Goal: Task Accomplishment & Management: Use online tool/utility

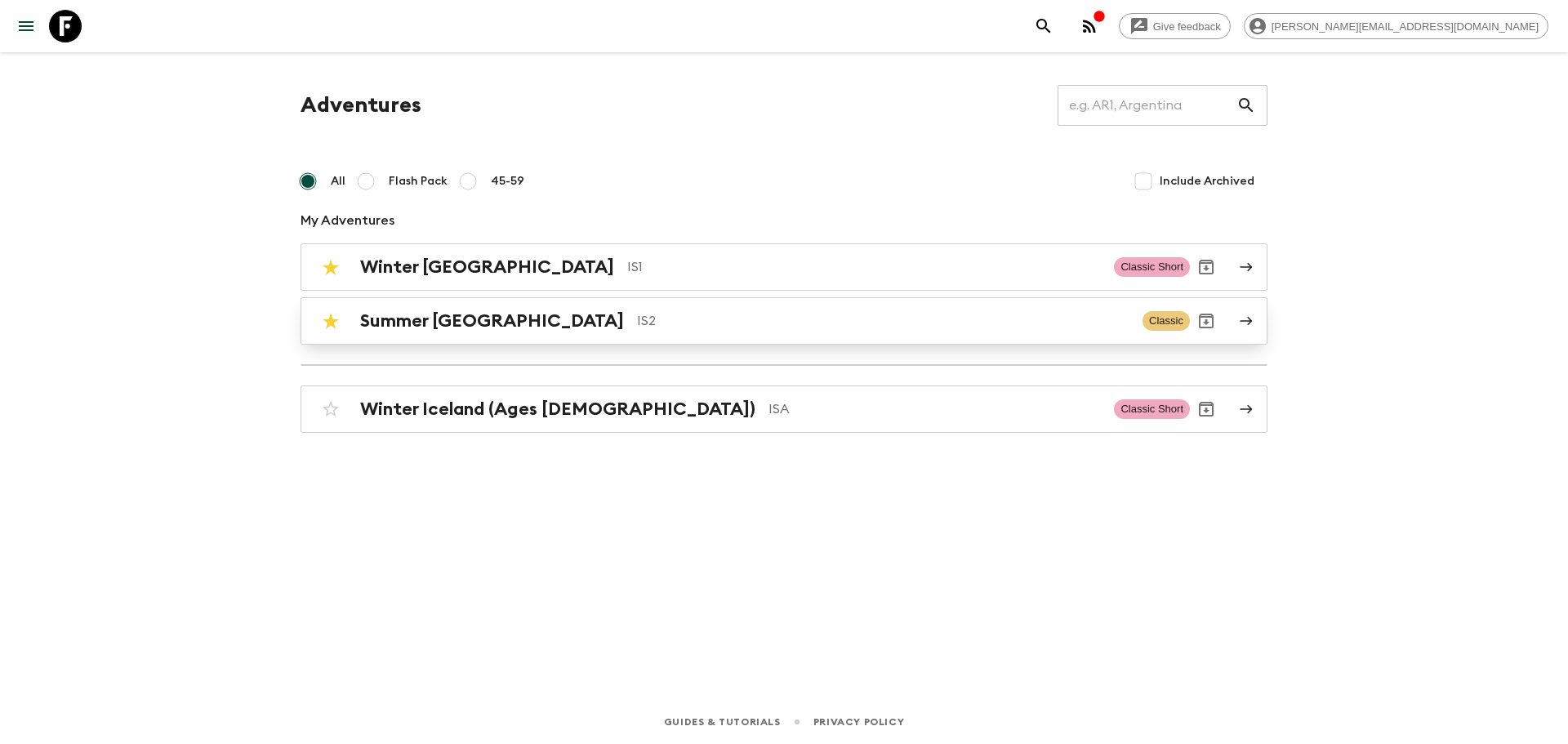
click at [631, 335] on div "Summer Iceland IS2 Classic" at bounding box center [753, 321] width 876 height 33
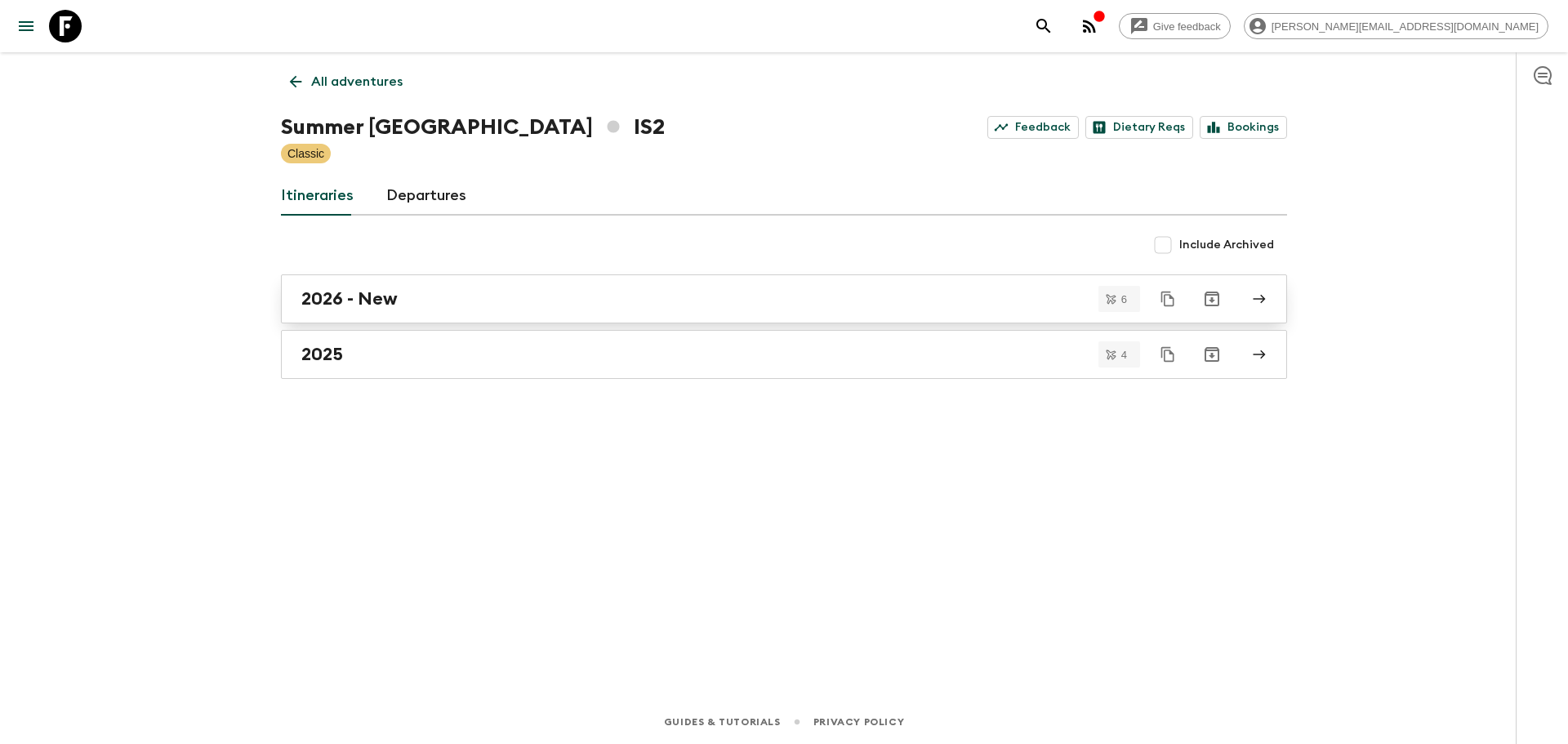
click at [499, 298] on div "2026 - New" at bounding box center [769, 299] width 935 height 21
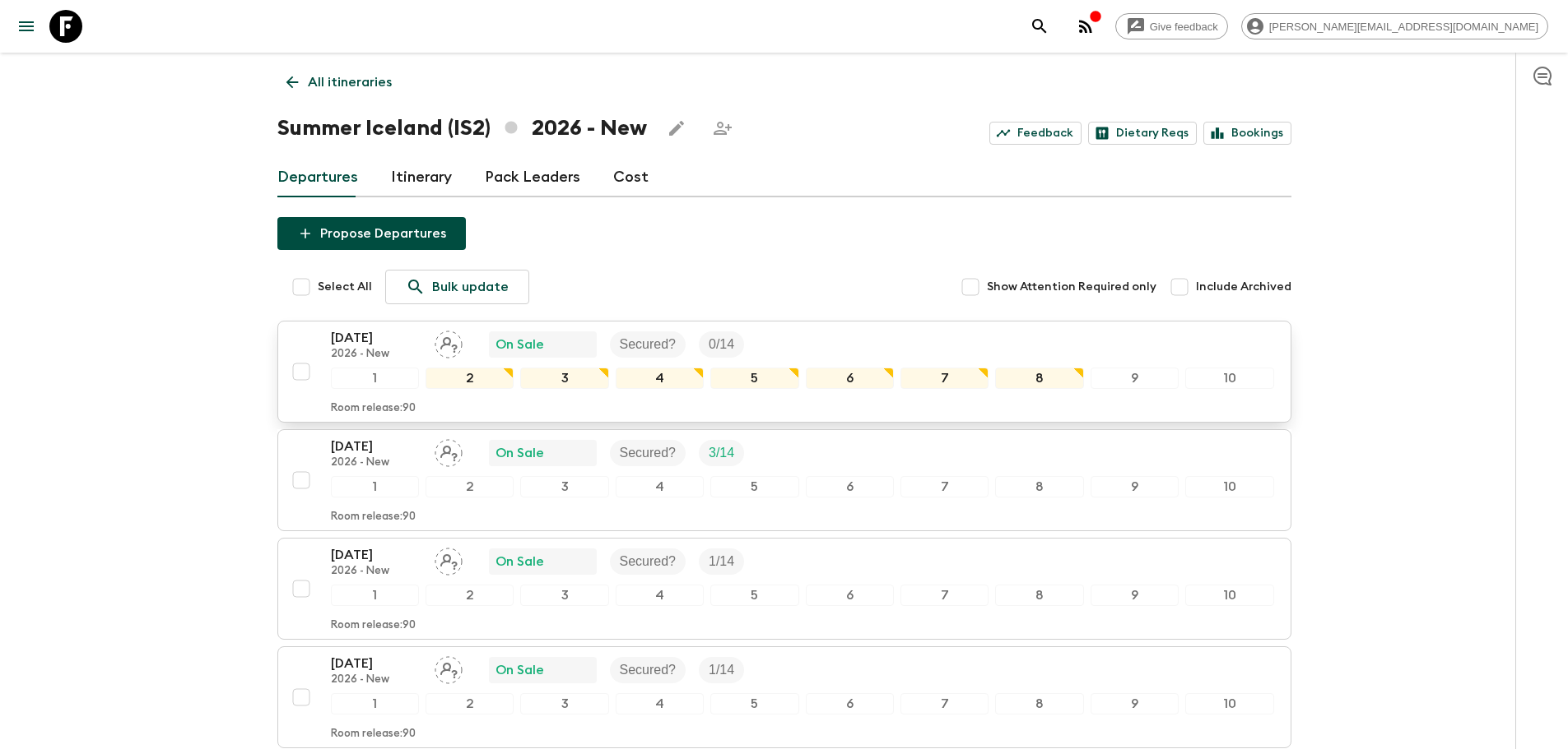
click at [867, 340] on div "[DATE] 2026 - New On Sale Secured? 0 / 14" at bounding box center [802, 344] width 943 height 33
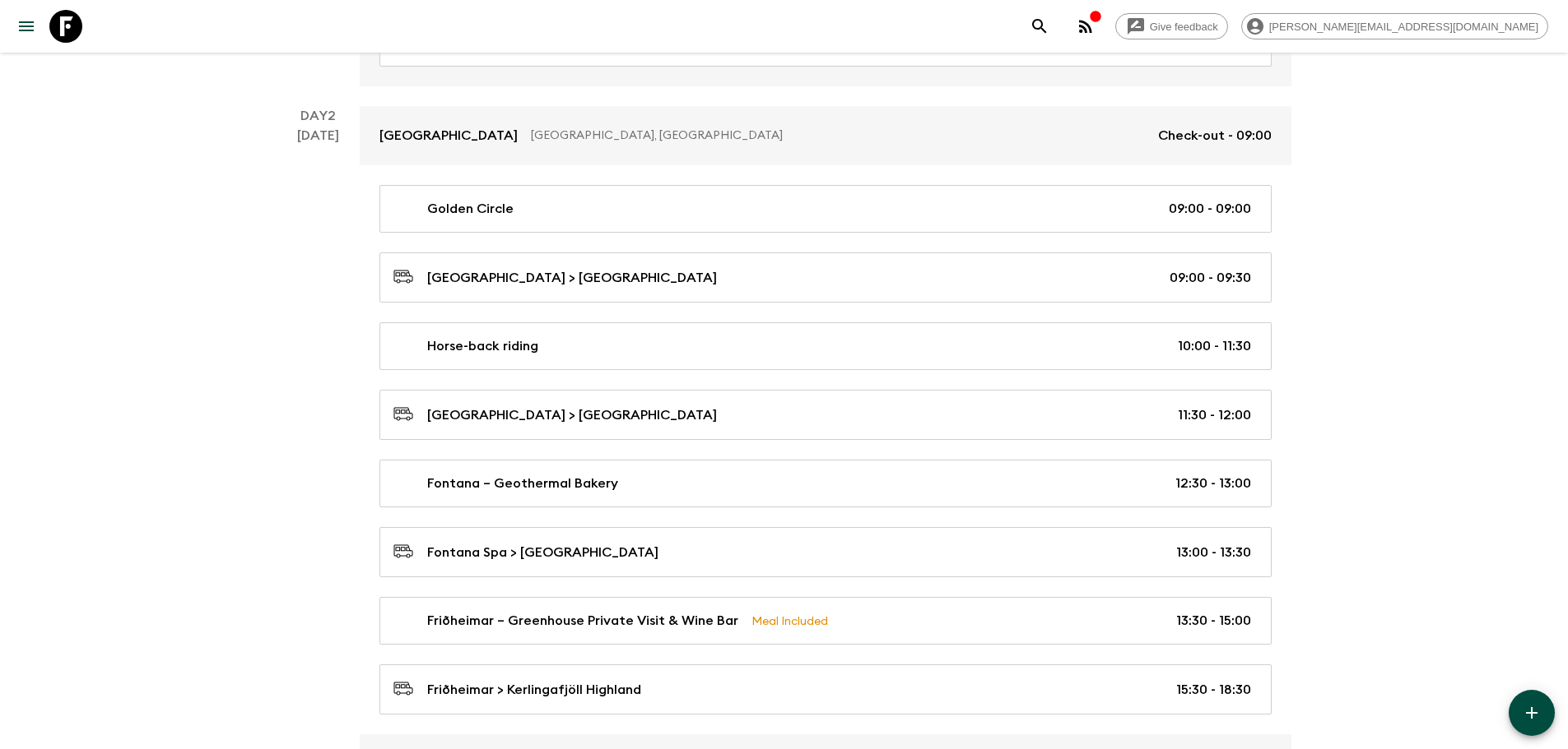
scroll to position [493, 0]
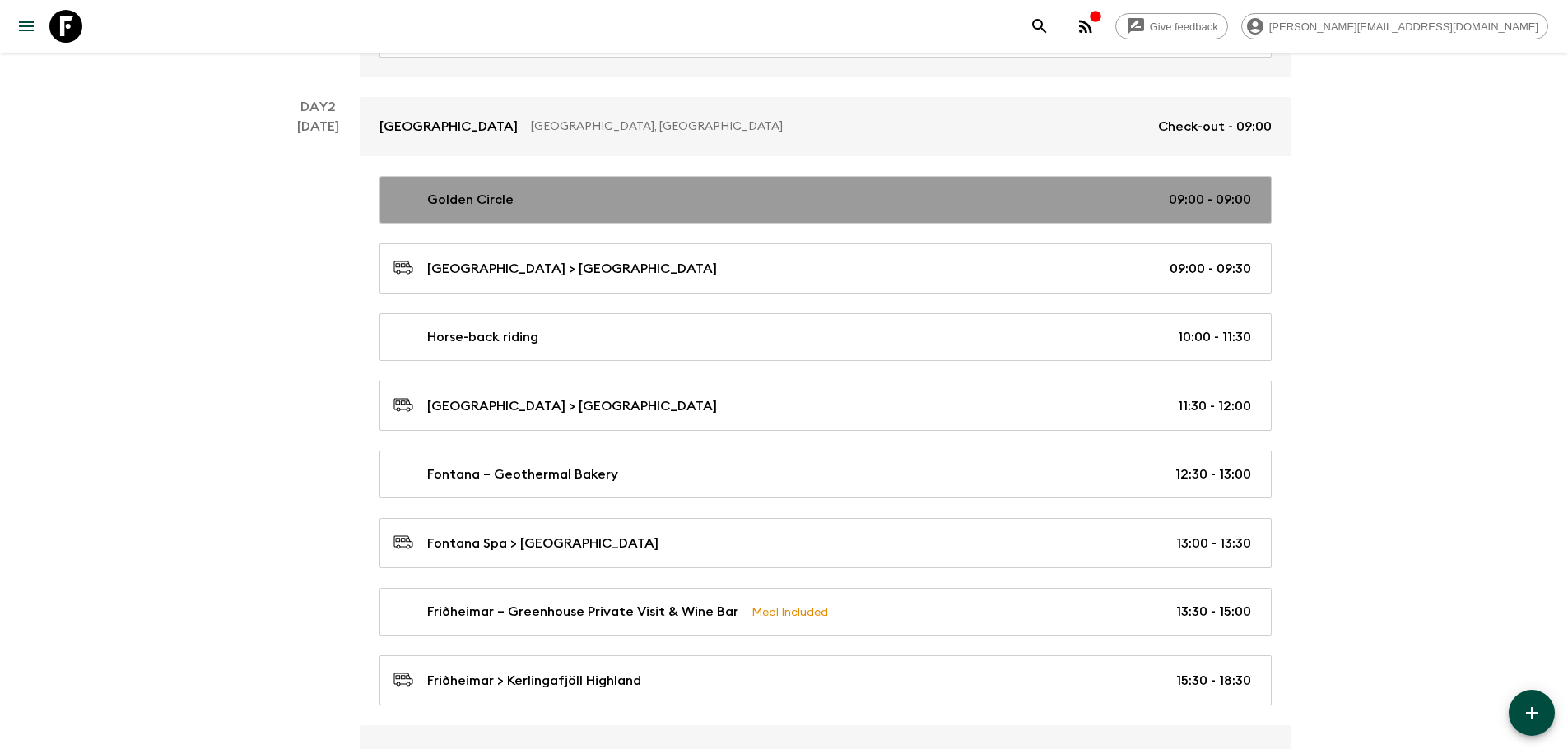
click at [591, 207] on div "Golden Circle 09:00 - 09:00" at bounding box center [822, 200] width 857 height 20
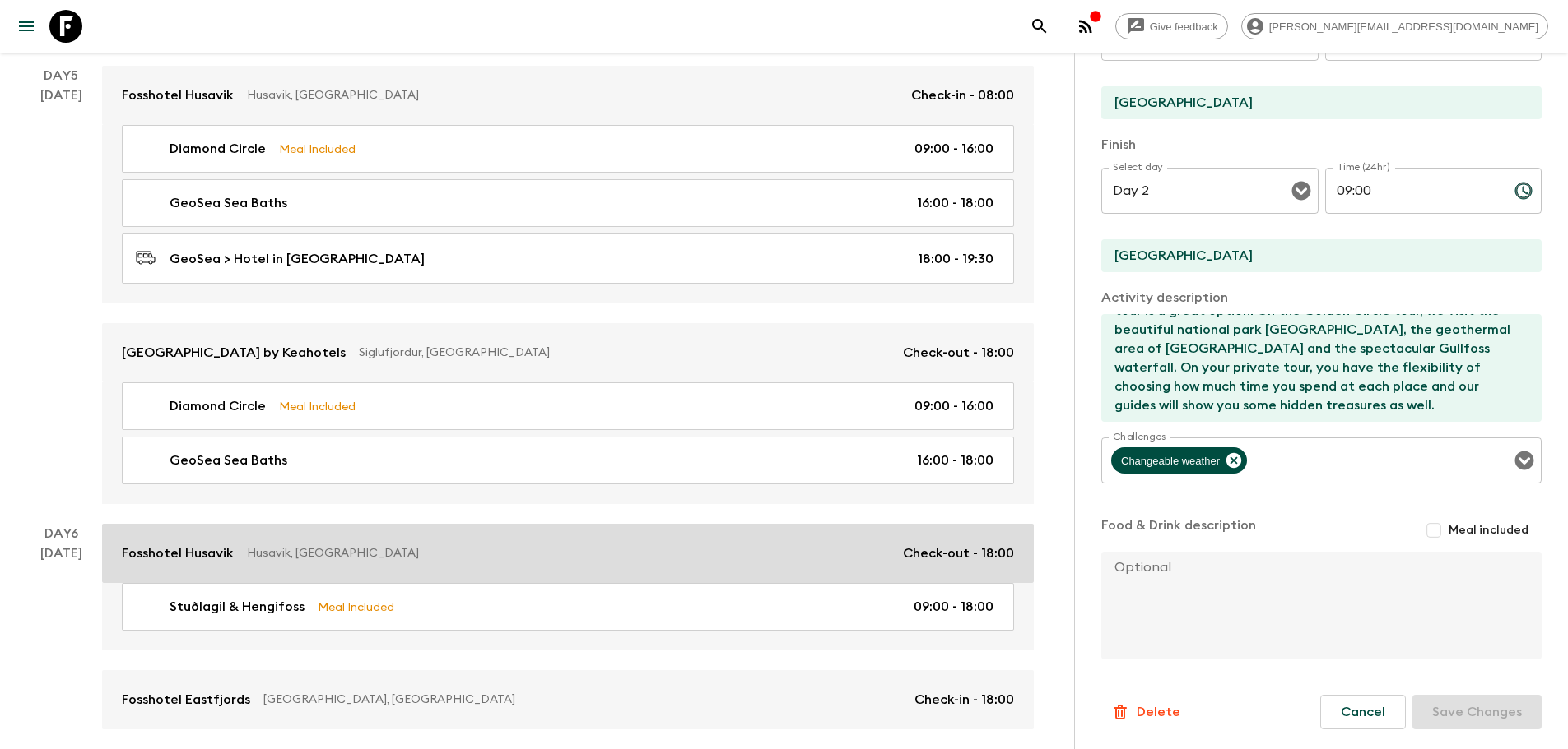
scroll to position [2221, 0]
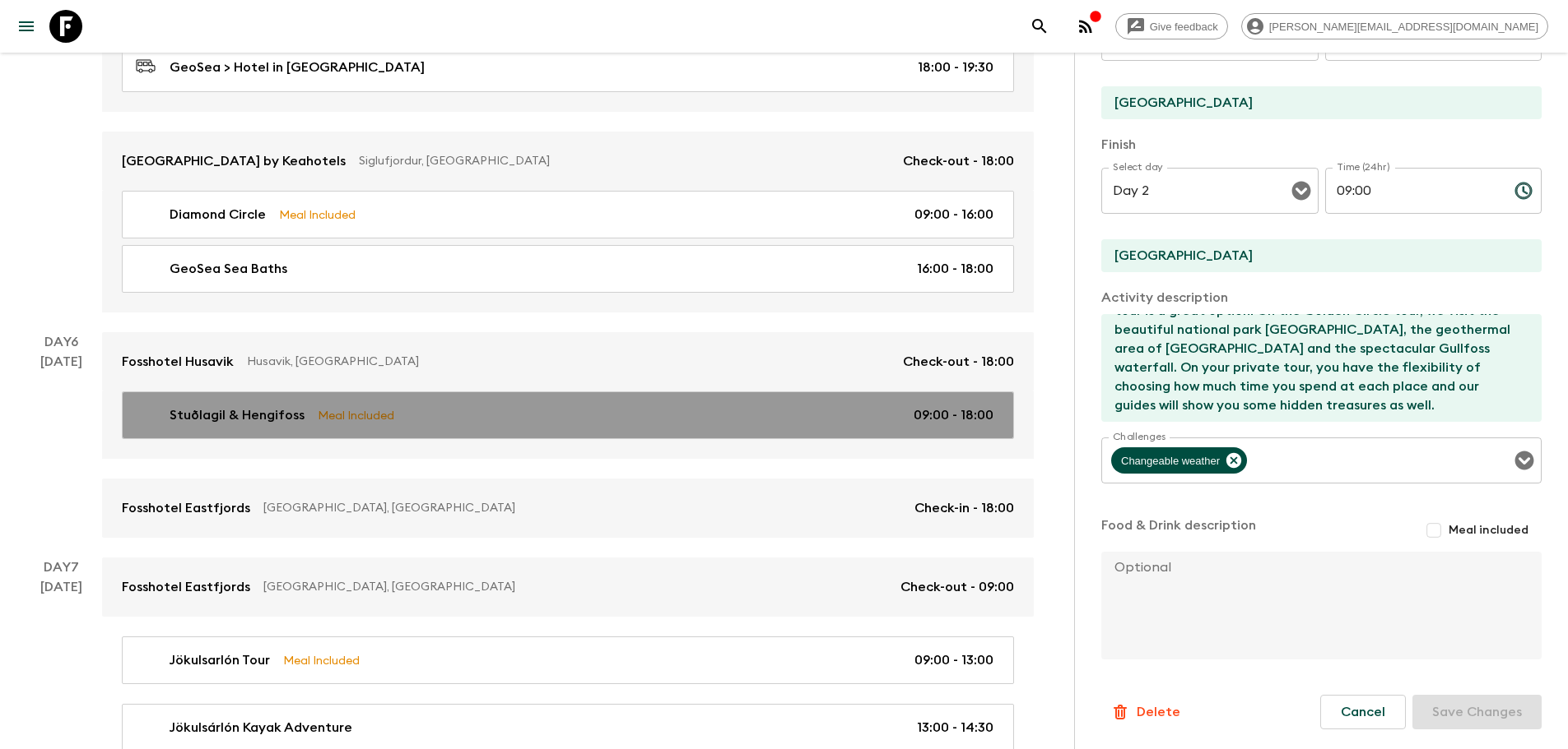
click at [419, 415] on div "Stuðlagil & Hengifoss Meal Included 09:00 - 18:00" at bounding box center [564, 415] width 857 height 20
type input "Stuðlagil & Hengifoss"
type input "[GEOGRAPHIC_DATA]"
type textarea "[DATE] we head east. We stop at [GEOGRAPHIC_DATA], a stunning gorge lined with …"
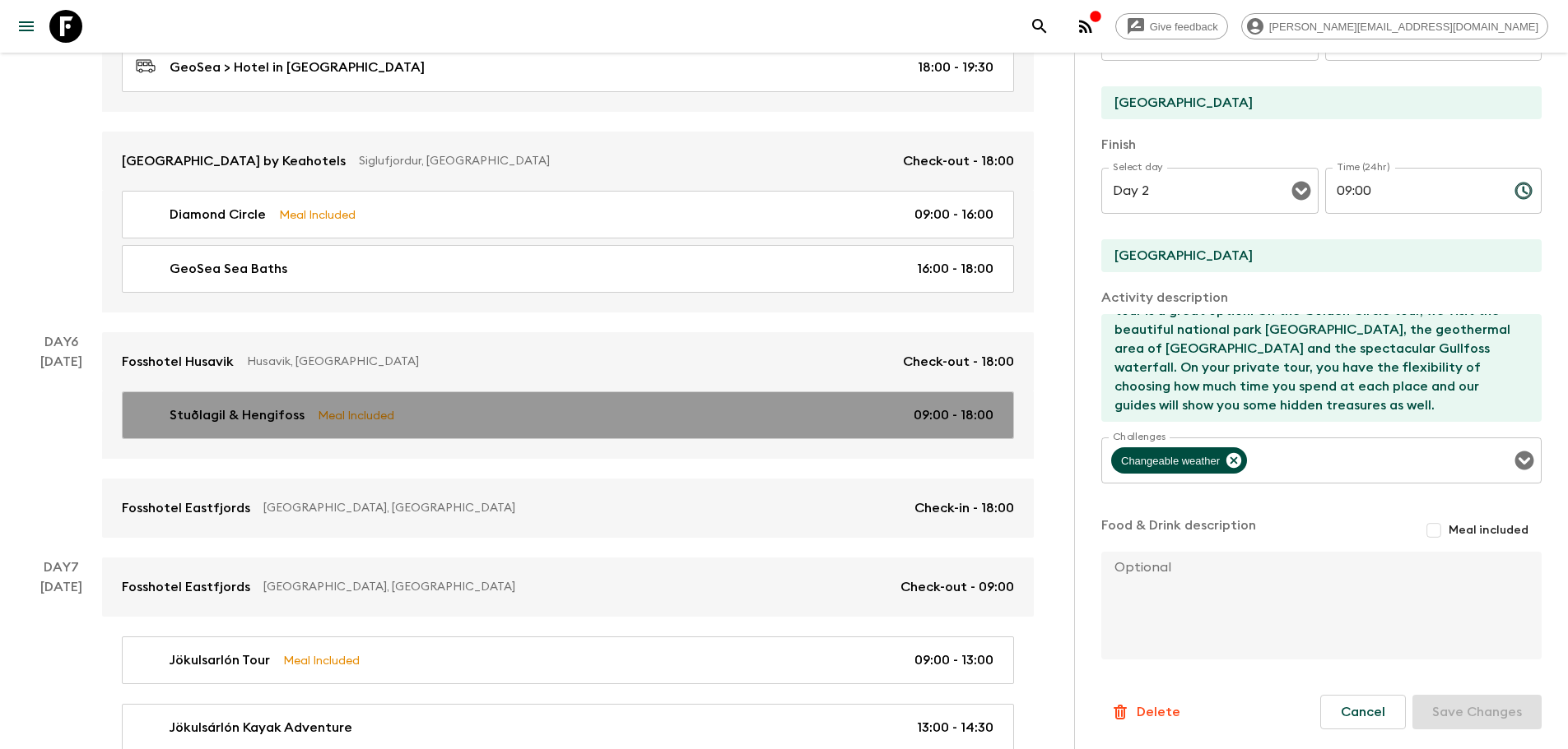
checkbox input "true"
type textarea "Lunch: lunch pack included."
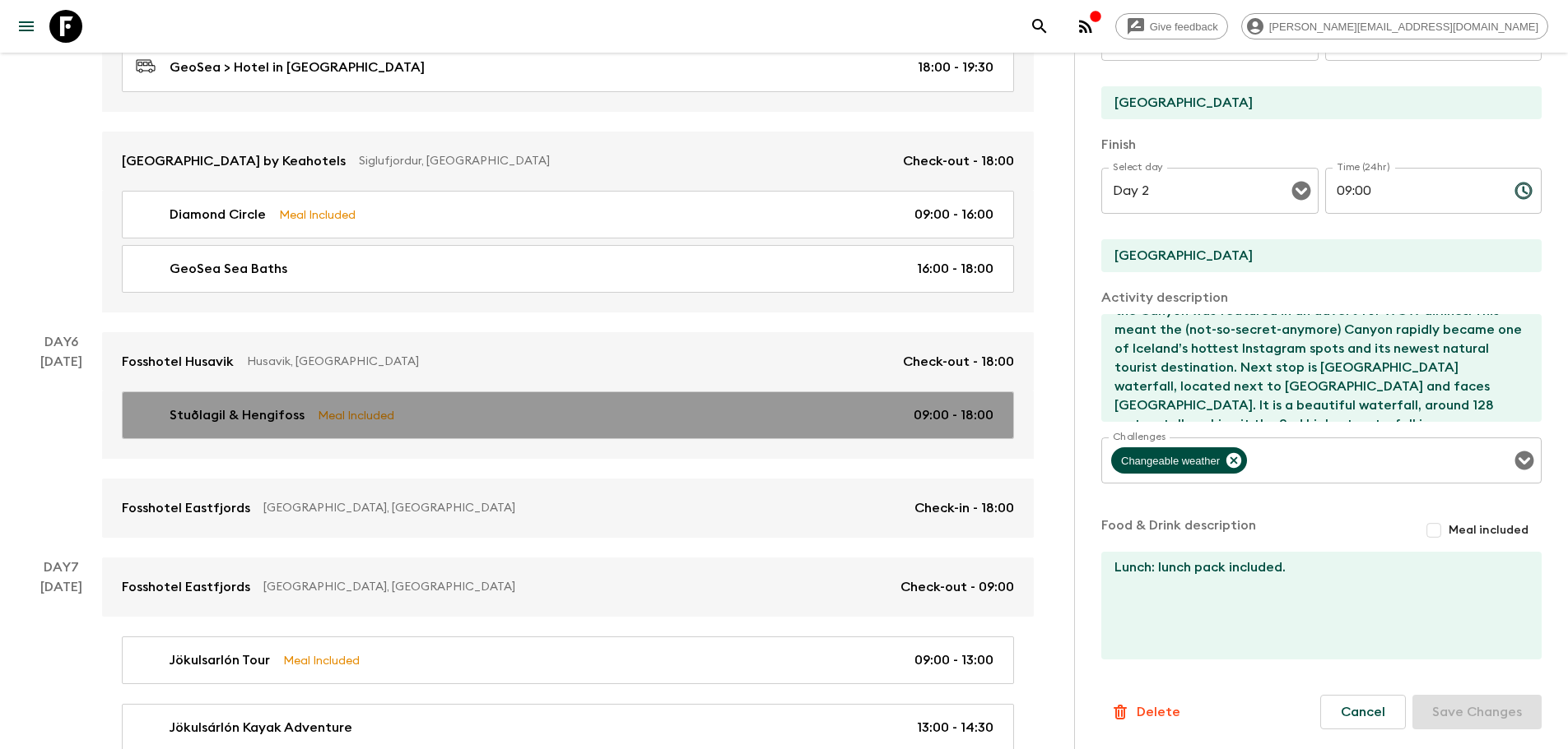
type input "Day 6"
type input "18:00"
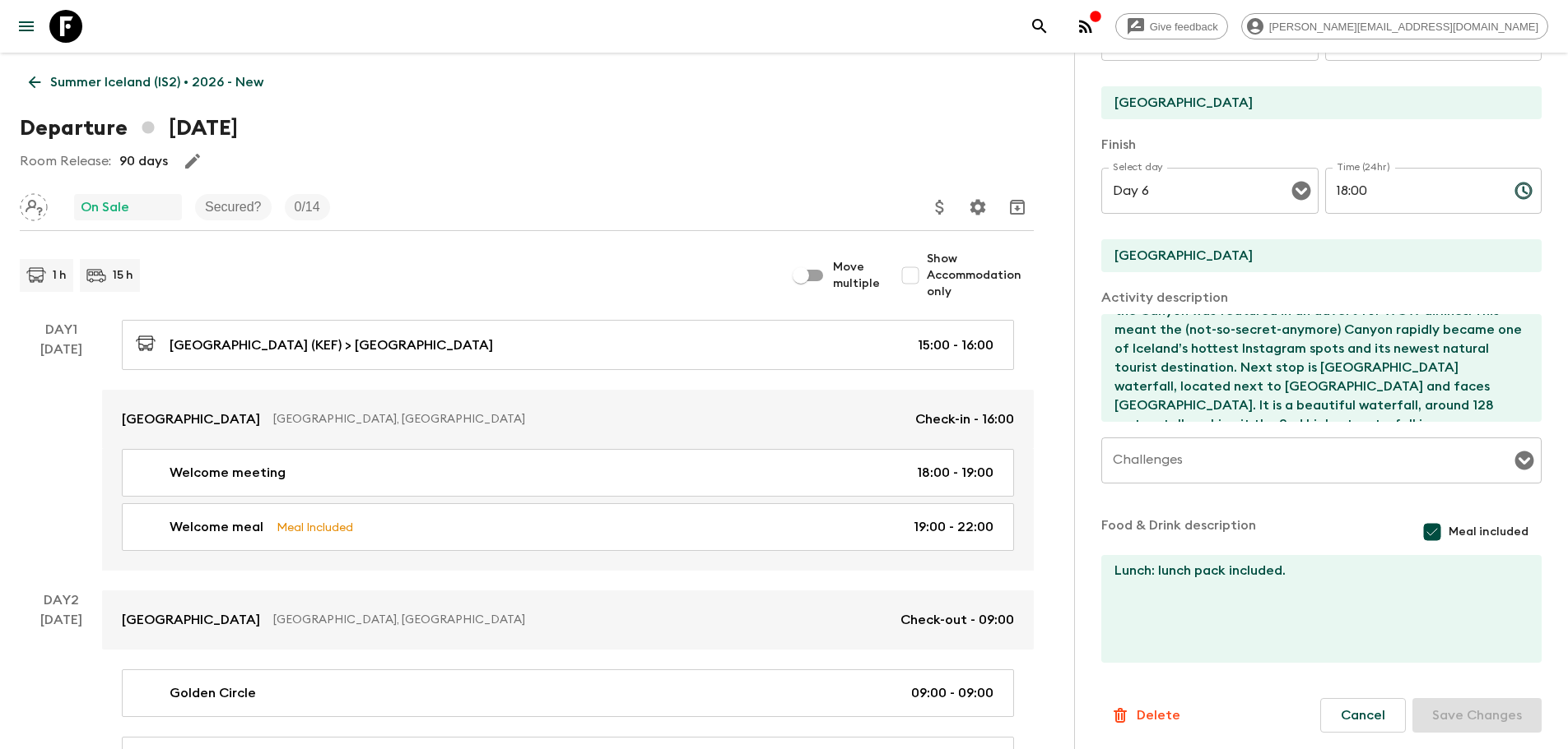
click at [64, 81] on p "Summer Iceland (IS2) • 2026 - New" at bounding box center [156, 83] width 213 height 20
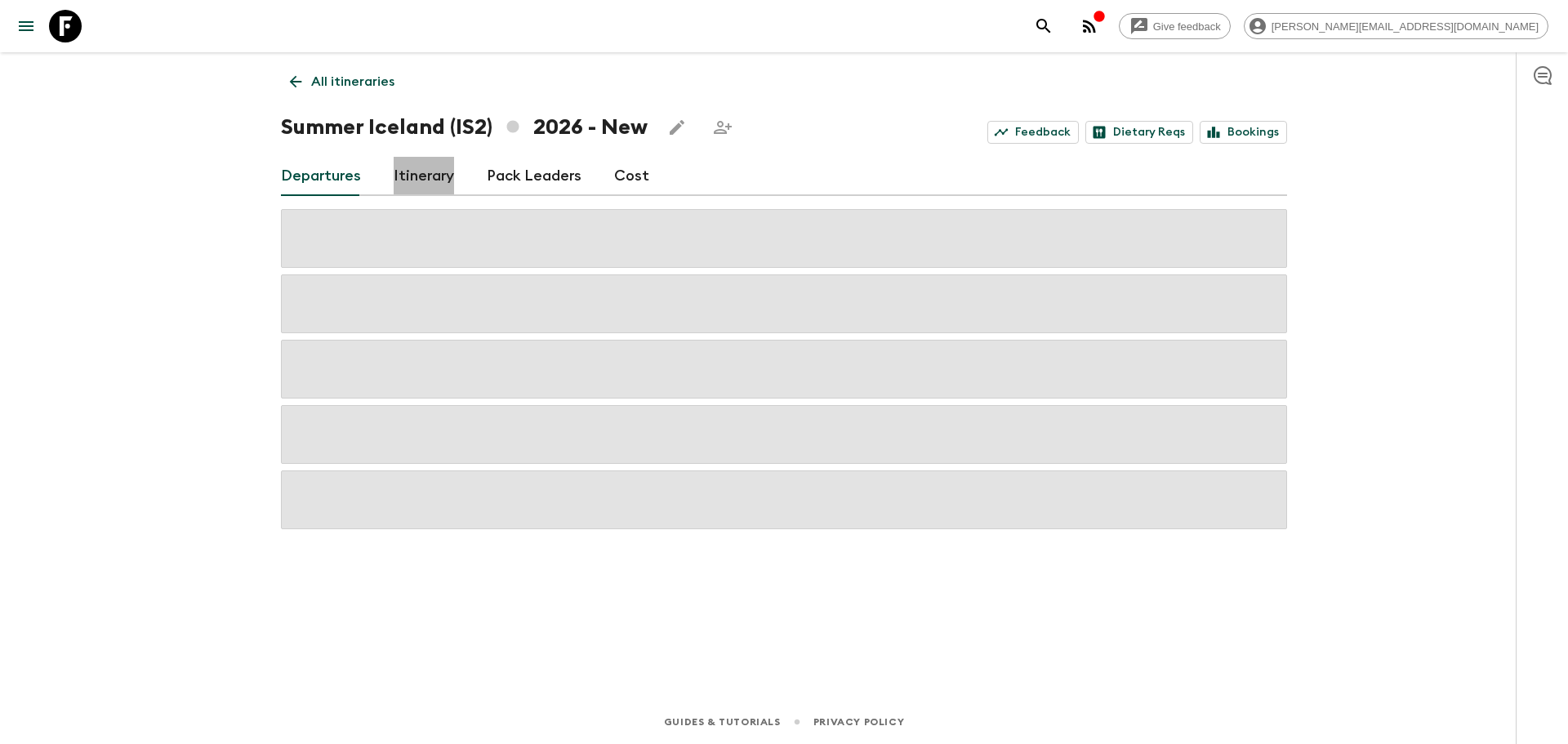
click at [428, 178] on link "Itinerary" at bounding box center [424, 177] width 61 height 39
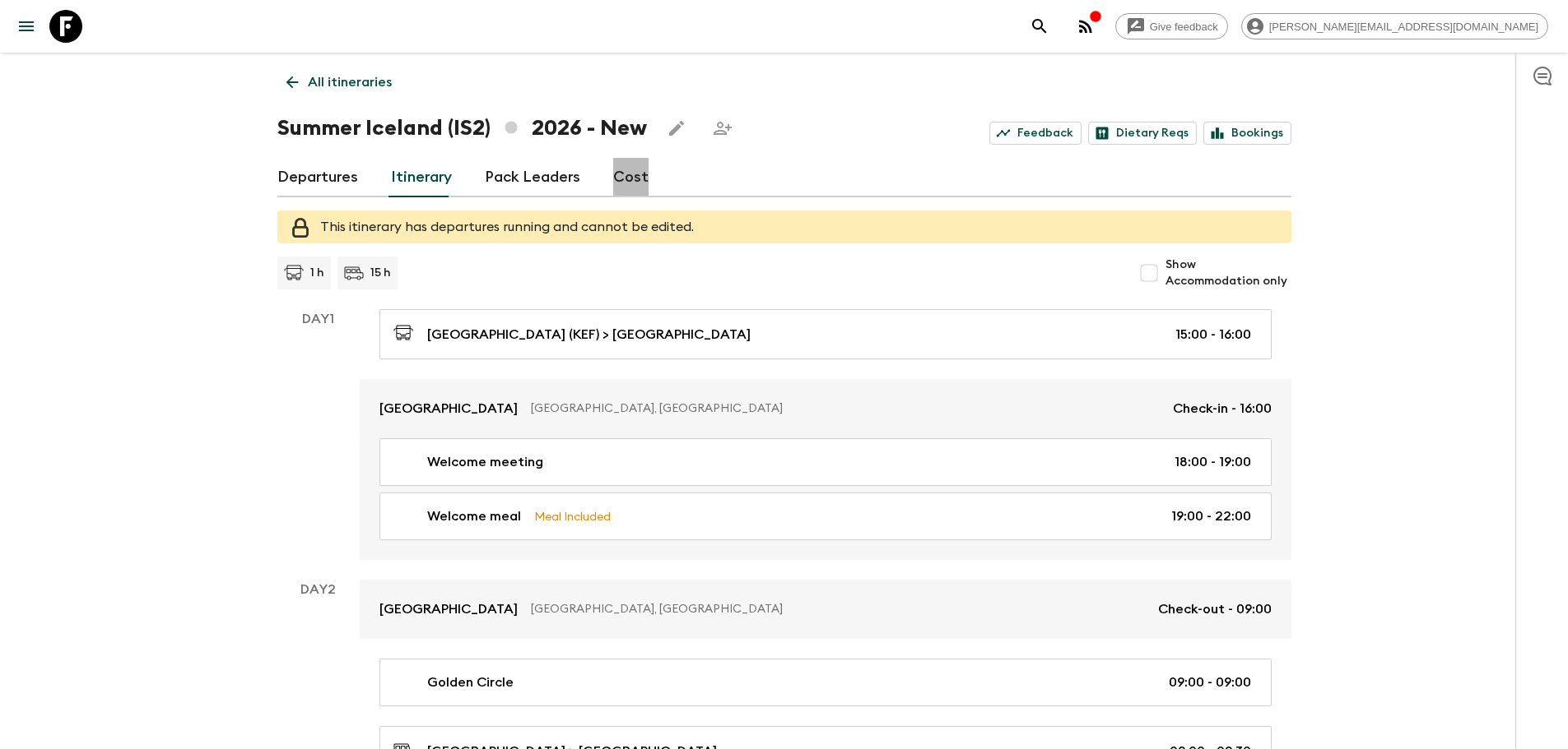
click at [629, 180] on link "Cost" at bounding box center [630, 178] width 35 height 40
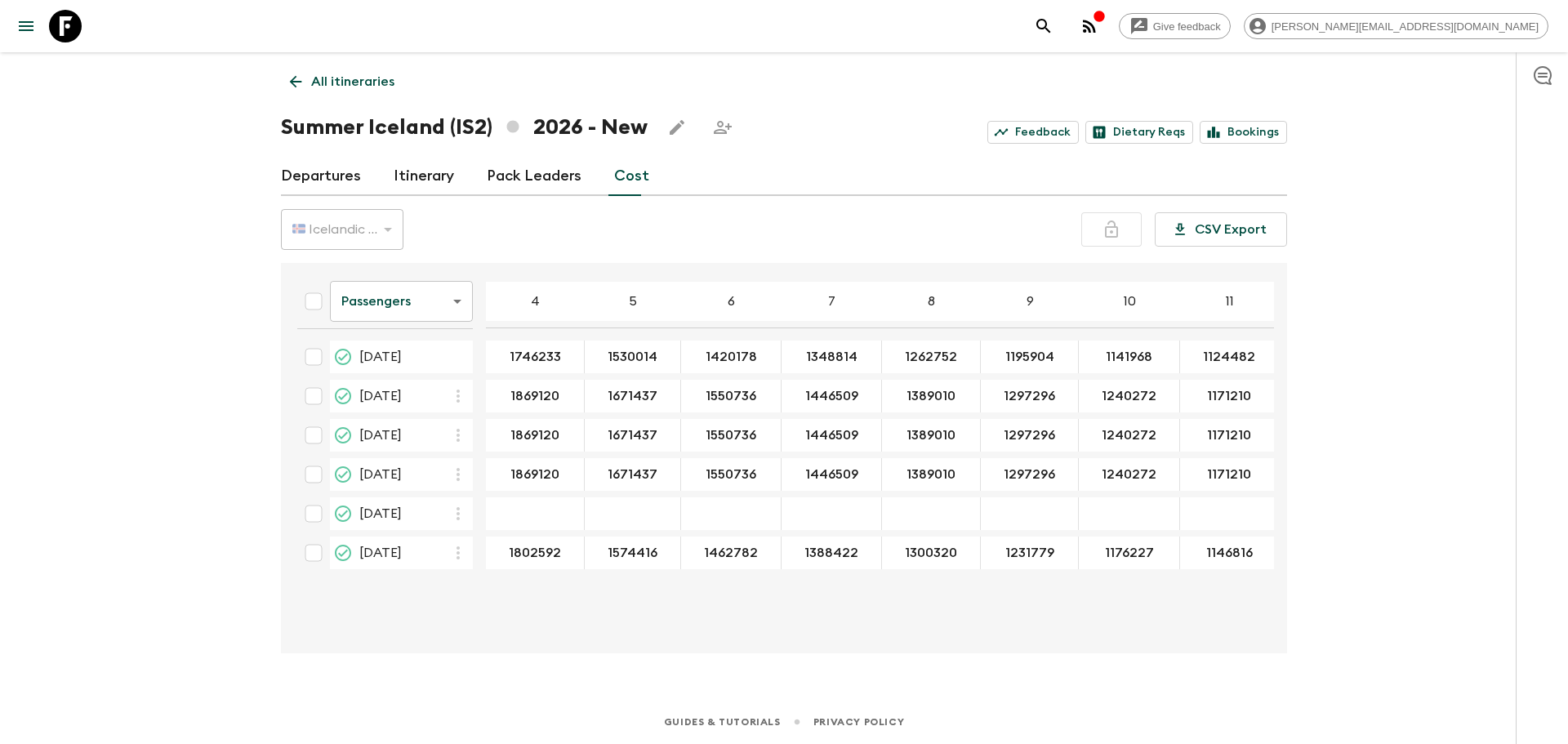
click at [402, 359] on span "[DATE]" at bounding box center [381, 357] width 43 height 20
click at [412, 172] on link "Itinerary" at bounding box center [424, 177] width 61 height 39
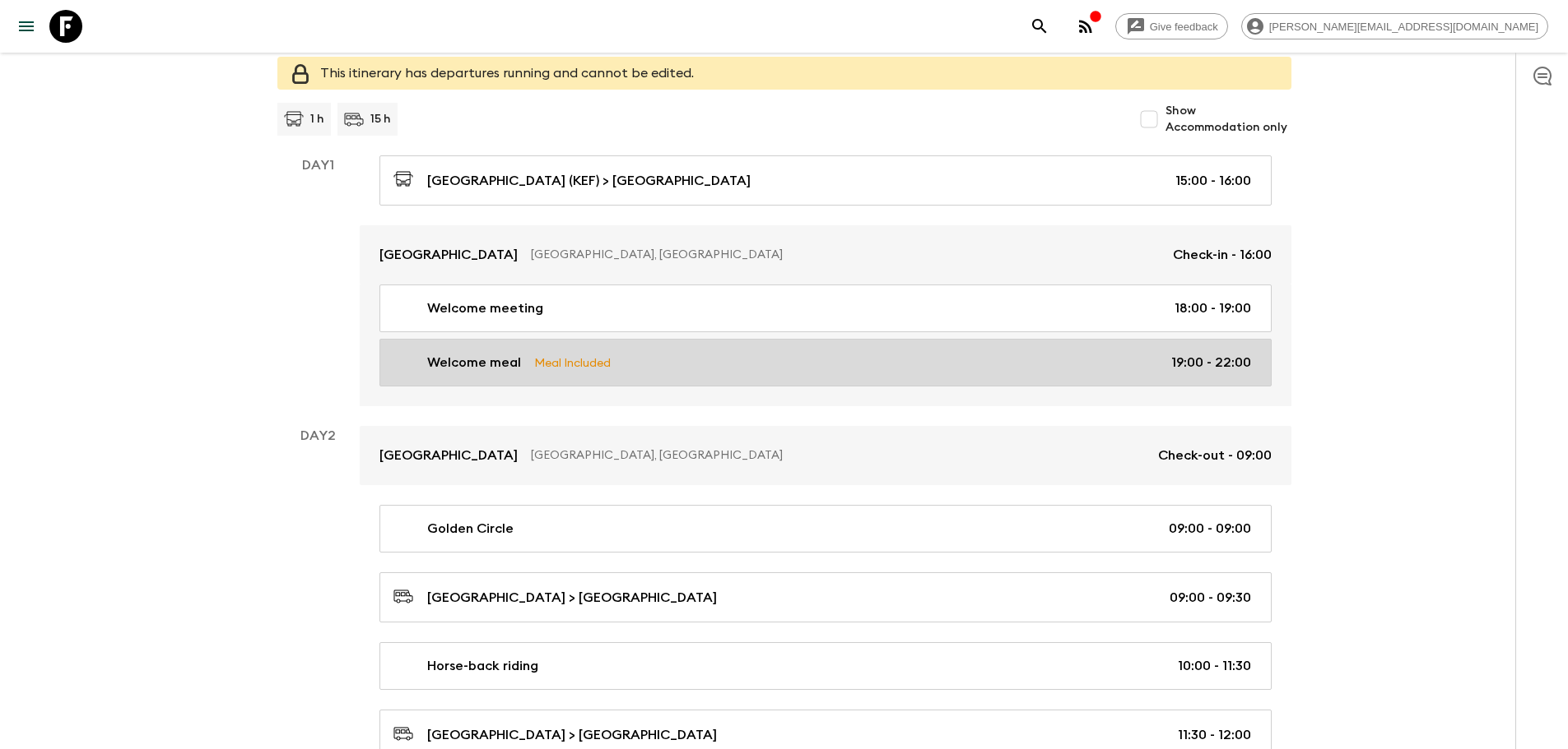
scroll to position [164, 0]
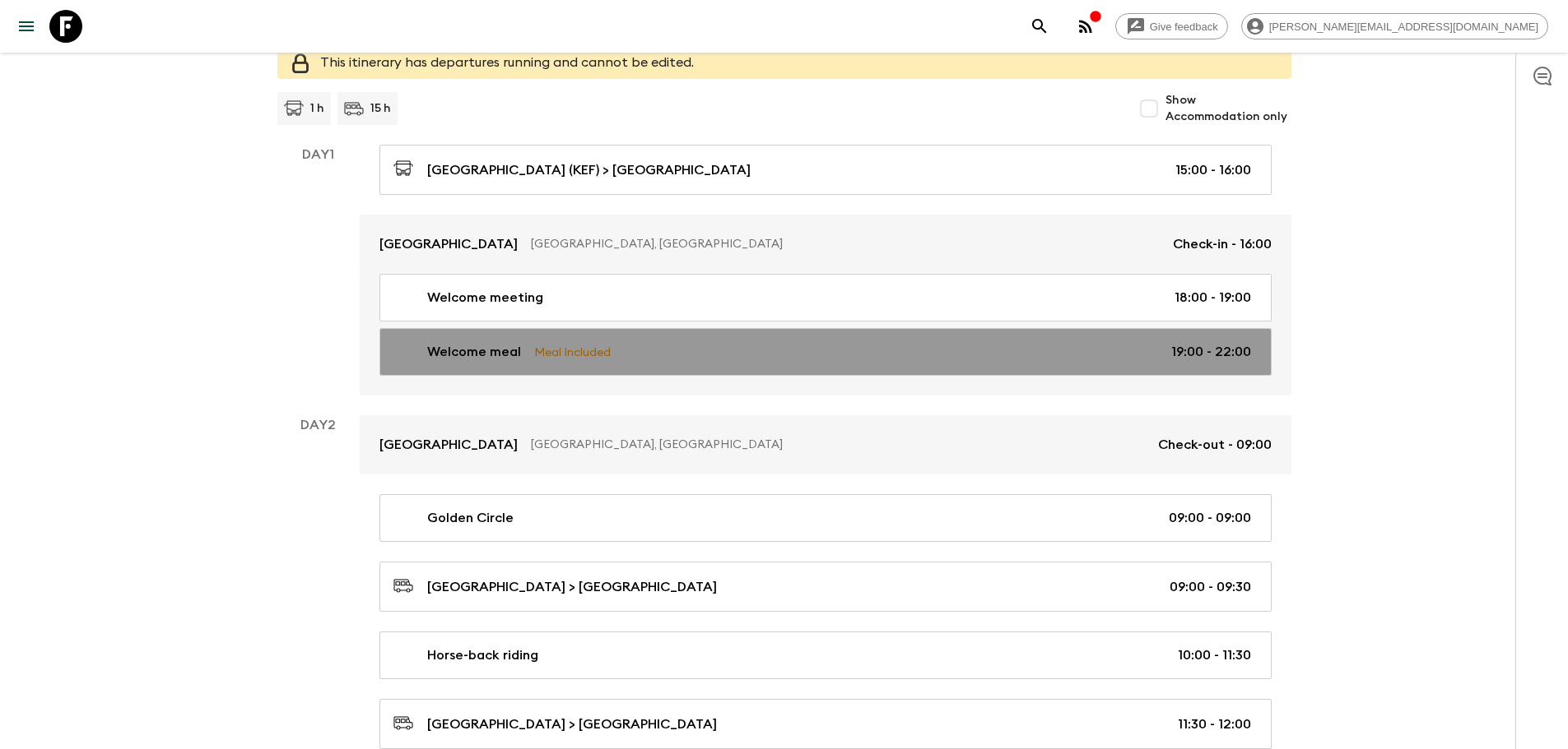
click at [669, 354] on div "Welcome meal Meal Included 19:00 - 22:00" at bounding box center [822, 352] width 857 height 20
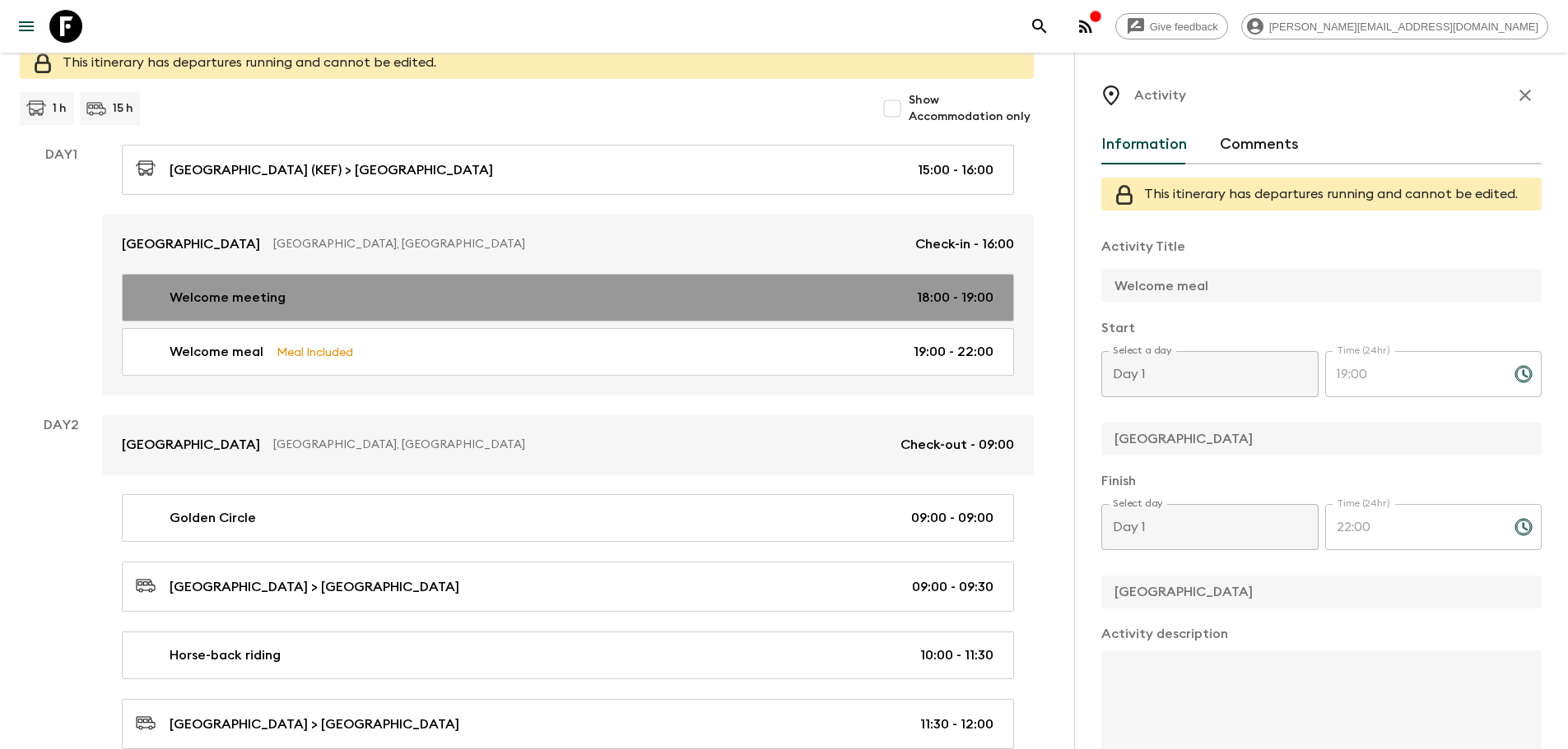
click at [484, 310] on link "Welcome meeting 18:00 - 19:00" at bounding box center [568, 297] width 892 height 48
type input "Welcome meeting"
type input "[GEOGRAPHIC_DATA]"
checkbox input "false"
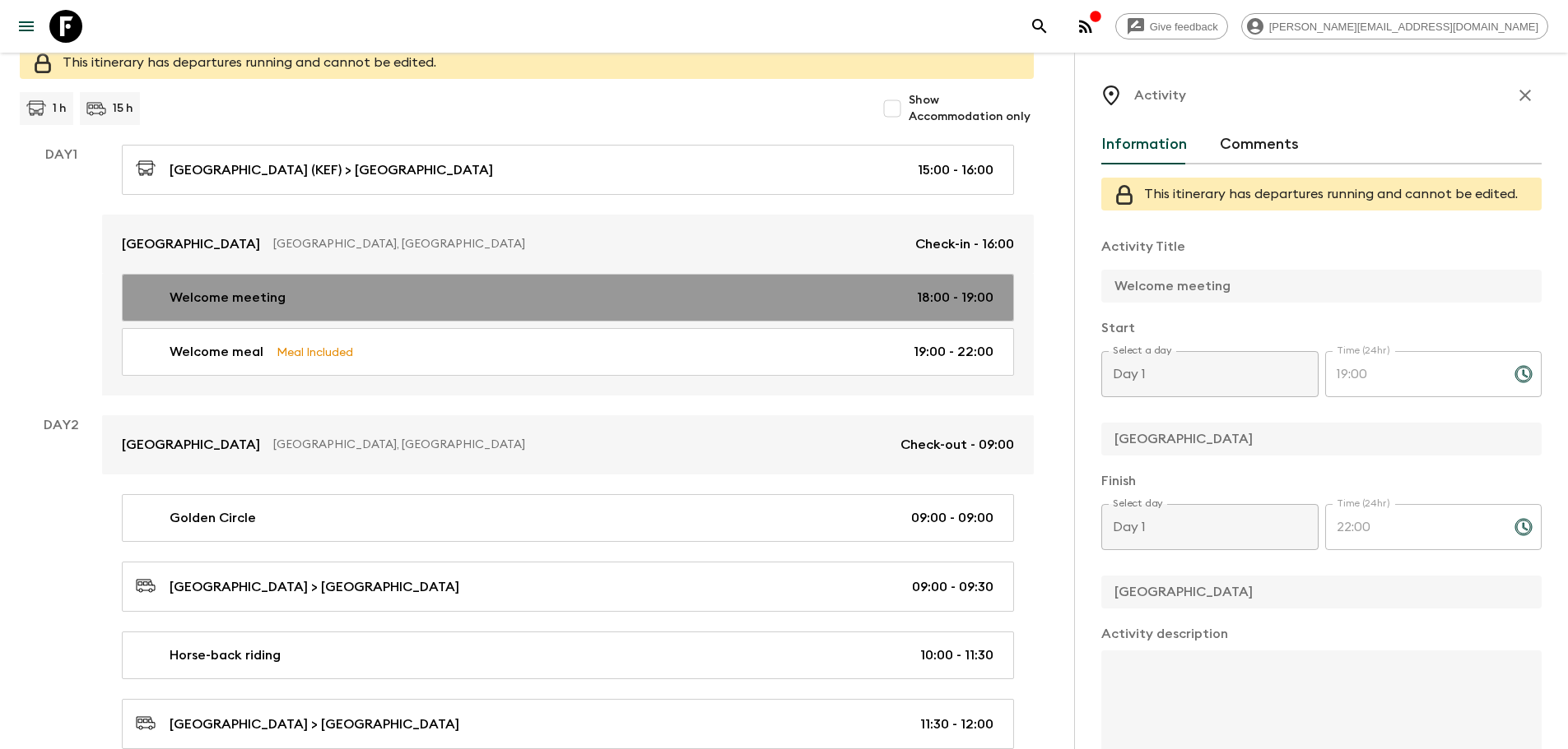
type input "18:00"
type input "19:00"
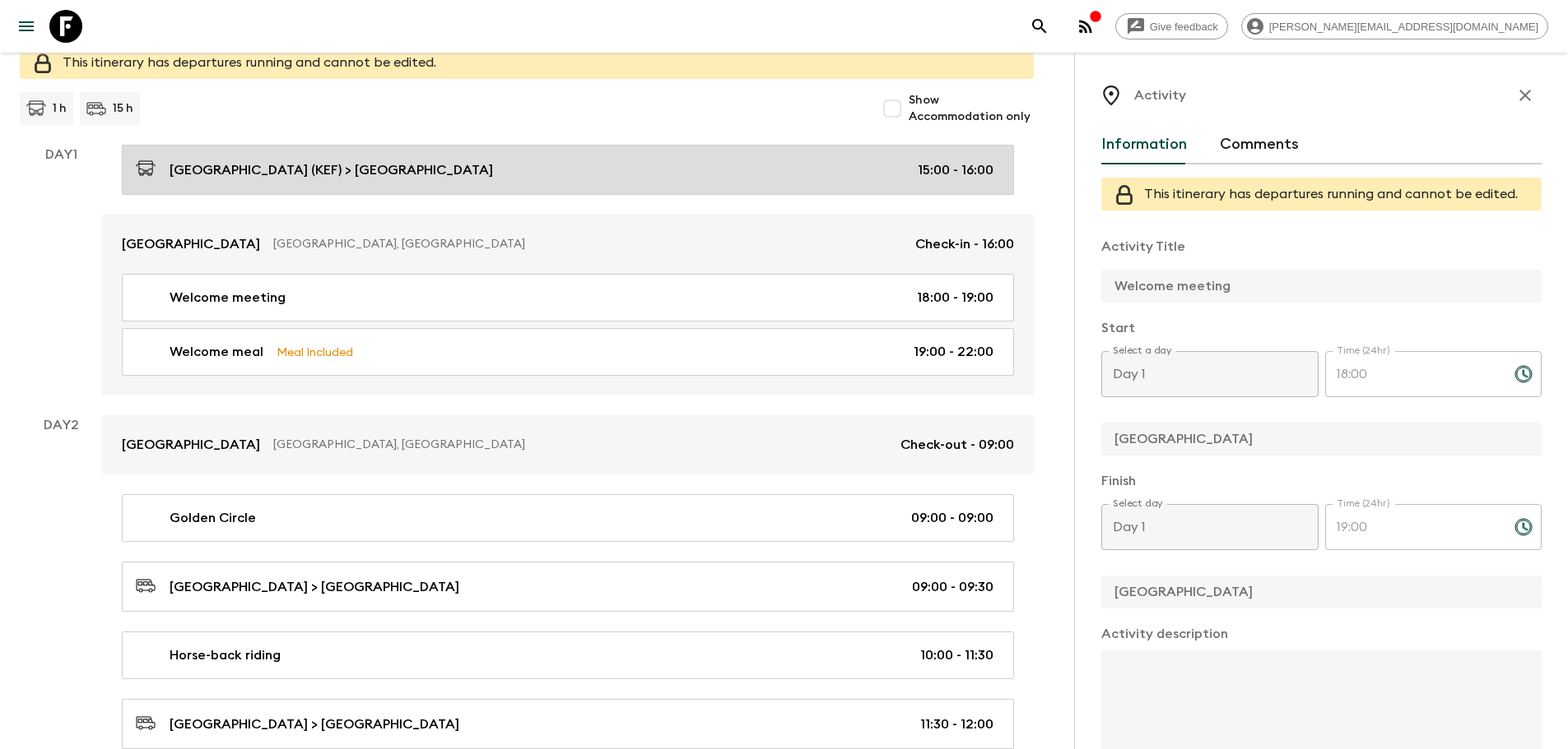
click at [403, 165] on div "[GEOGRAPHIC_DATA] (KEF) > [GEOGRAPHIC_DATA] 15:00 - 16:00" at bounding box center [564, 170] width 857 height 22
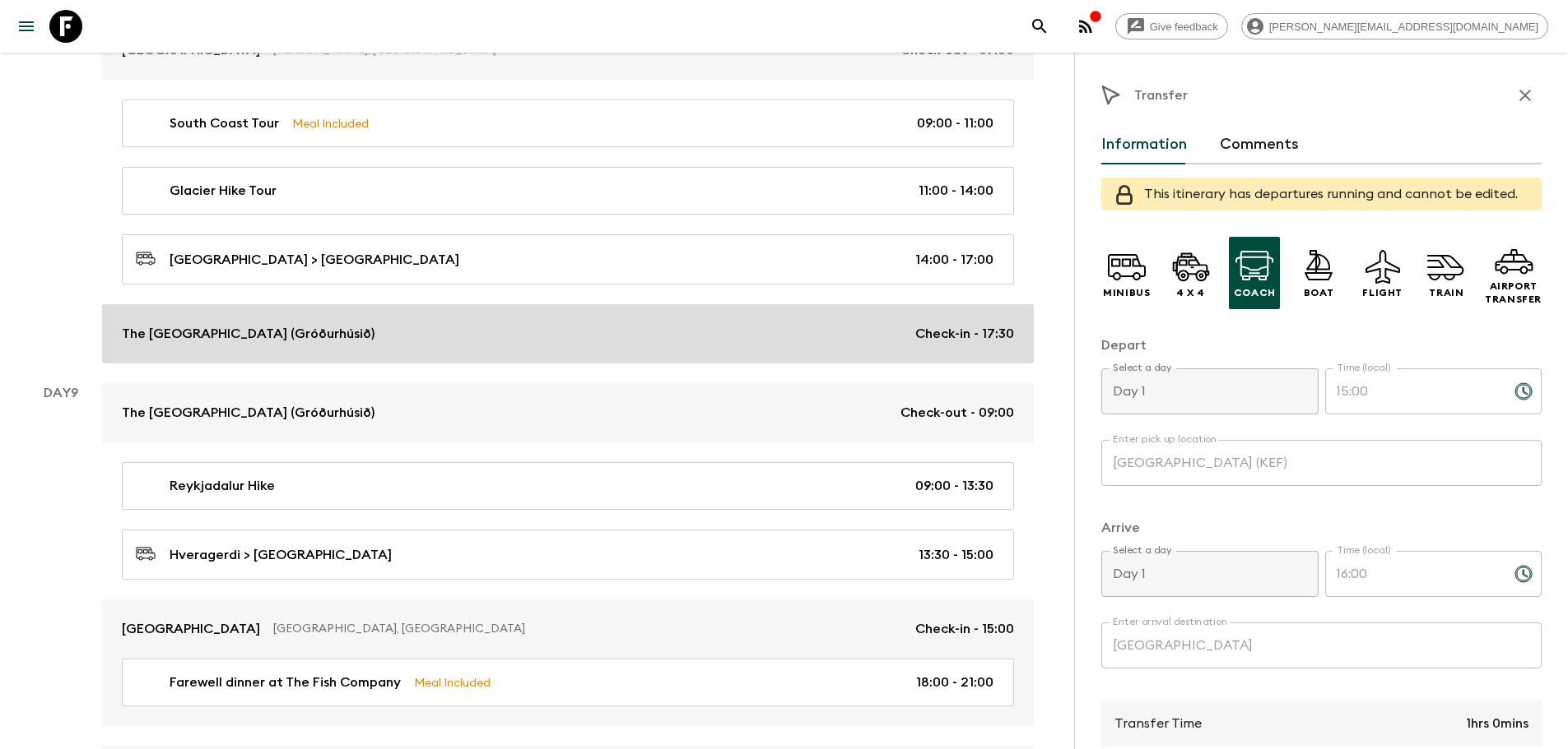
scroll to position [2877, 0]
